Goal: Information Seeking & Learning: Learn about a topic

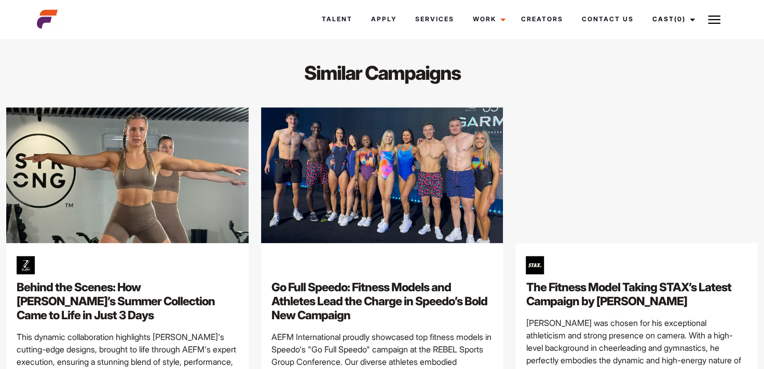
scroll to position [3290, 0]
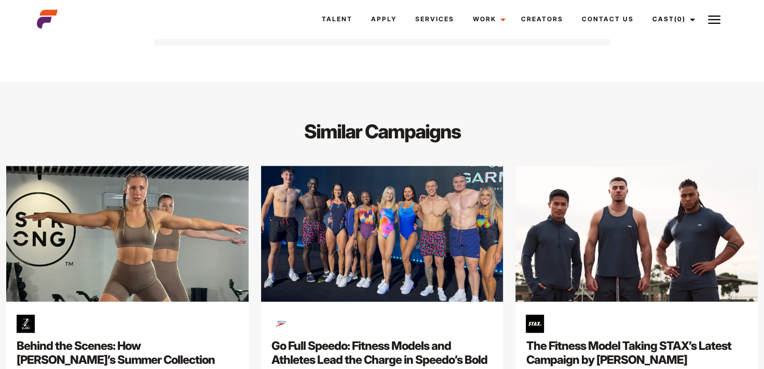
click at [408, 195] on img at bounding box center [382, 233] width 254 height 143
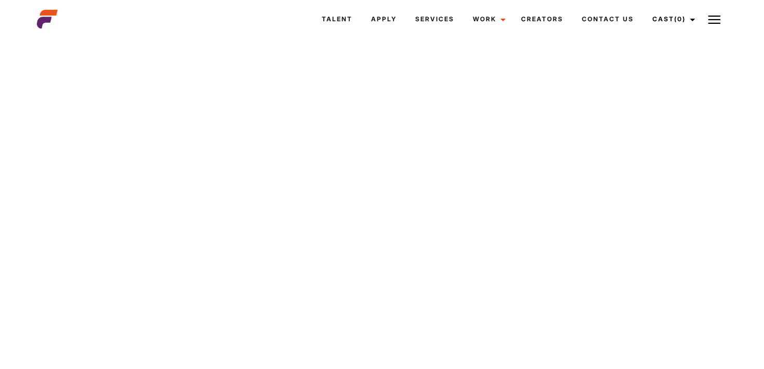
scroll to position [1217, 0]
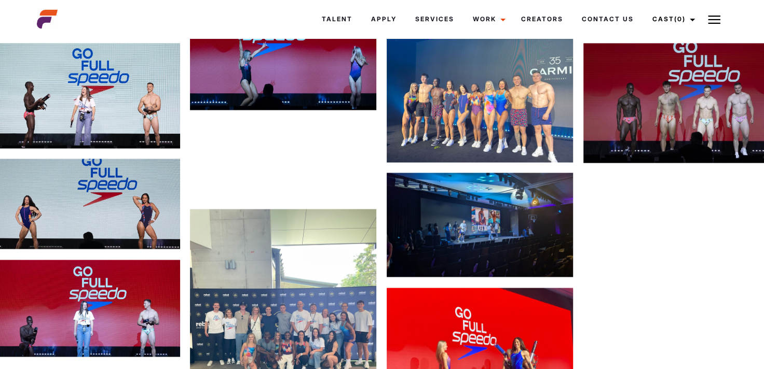
click at [472, 133] on img at bounding box center [480, 93] width 186 height 140
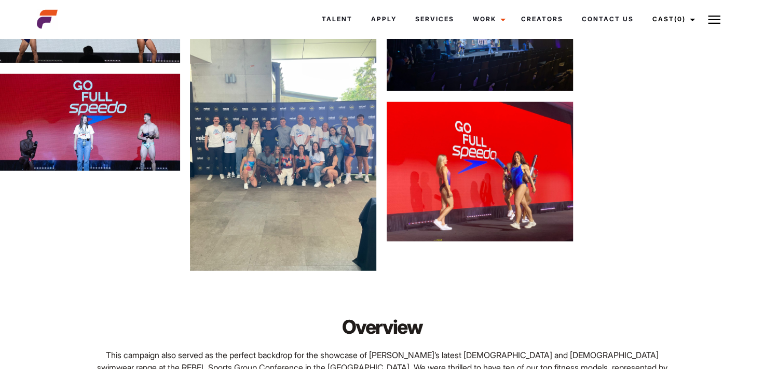
scroll to position [1403, 0]
